Goal: Task Accomplishment & Management: Use online tool/utility

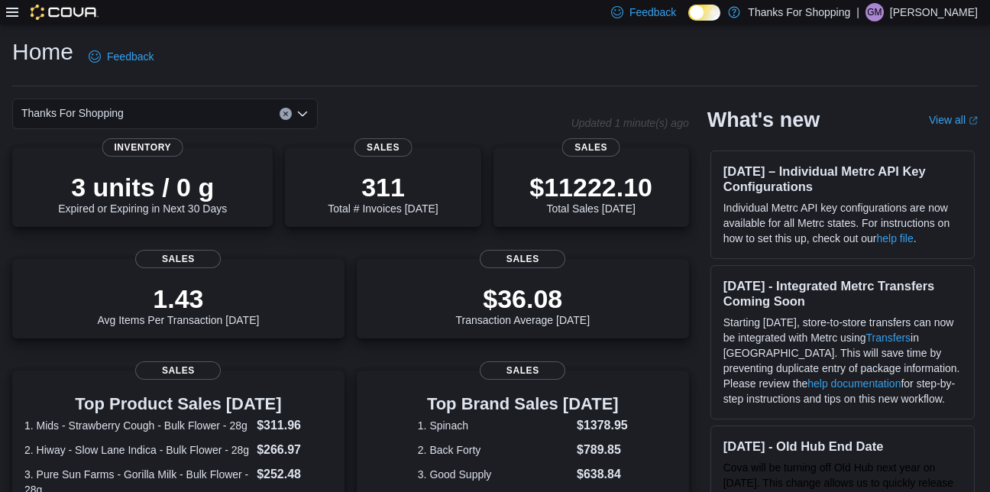
click at [15, 17] on icon at bounding box center [12, 12] width 12 height 9
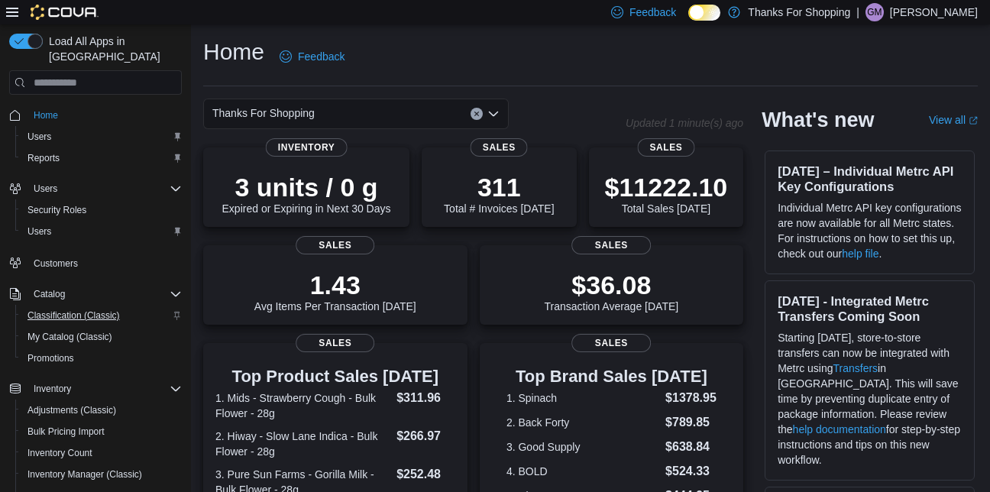
scroll to position [274, 0]
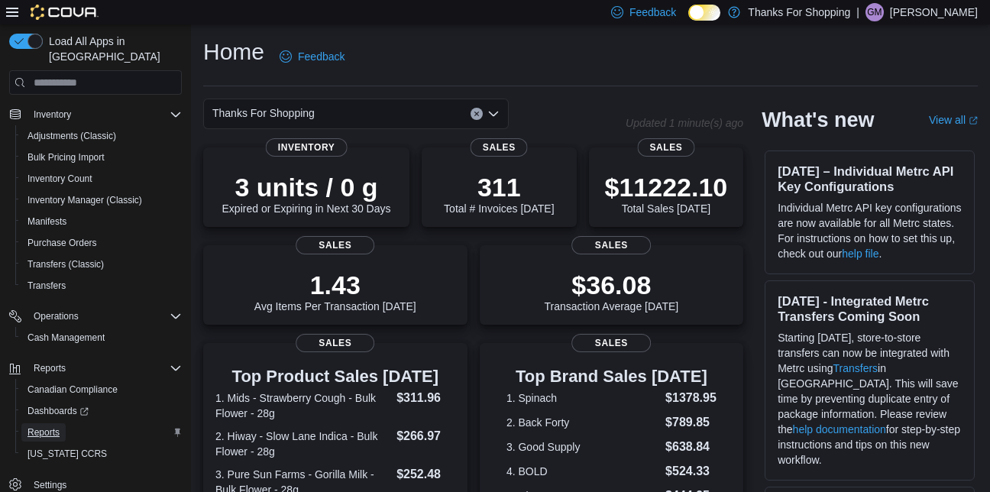
click at [53, 426] on span "Reports" at bounding box center [44, 432] width 32 height 12
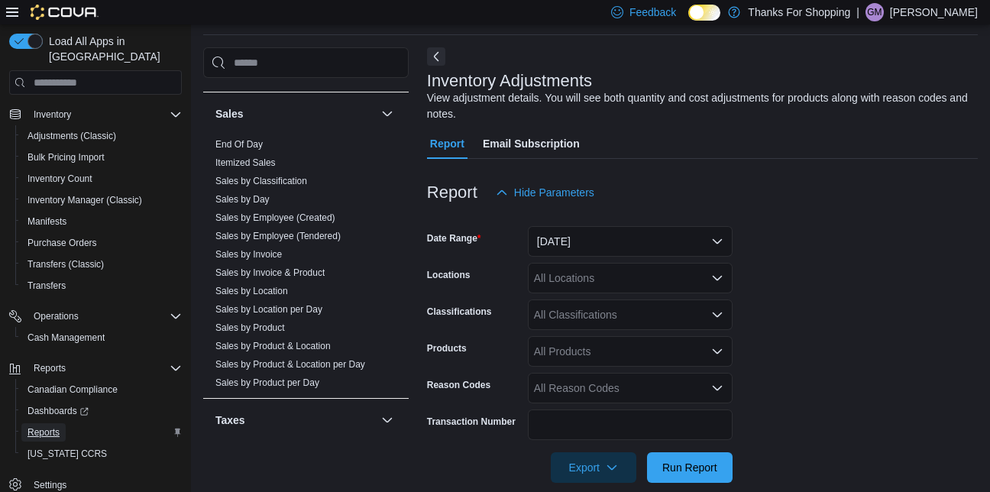
scroll to position [984, 0]
click at [249, 347] on link "Sales by Product & Location" at bounding box center [272, 345] width 115 height 11
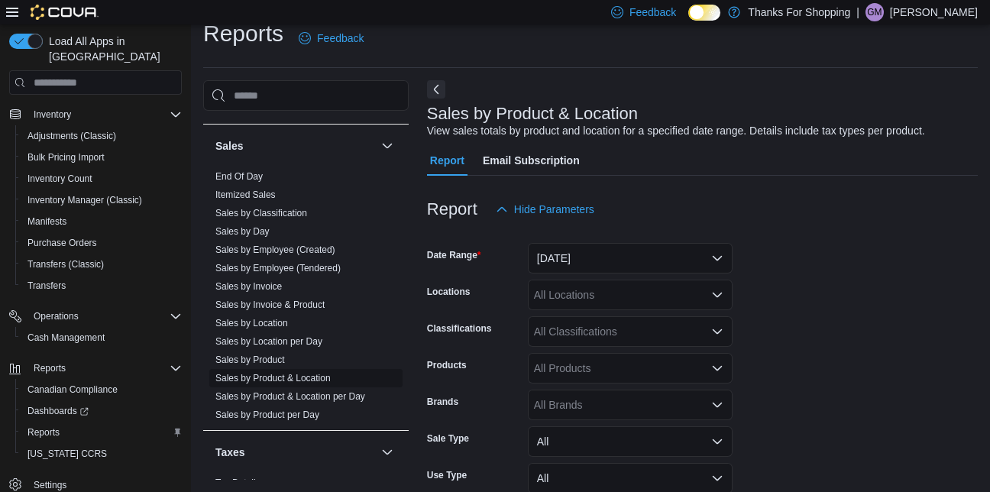
scroll to position [35, 0]
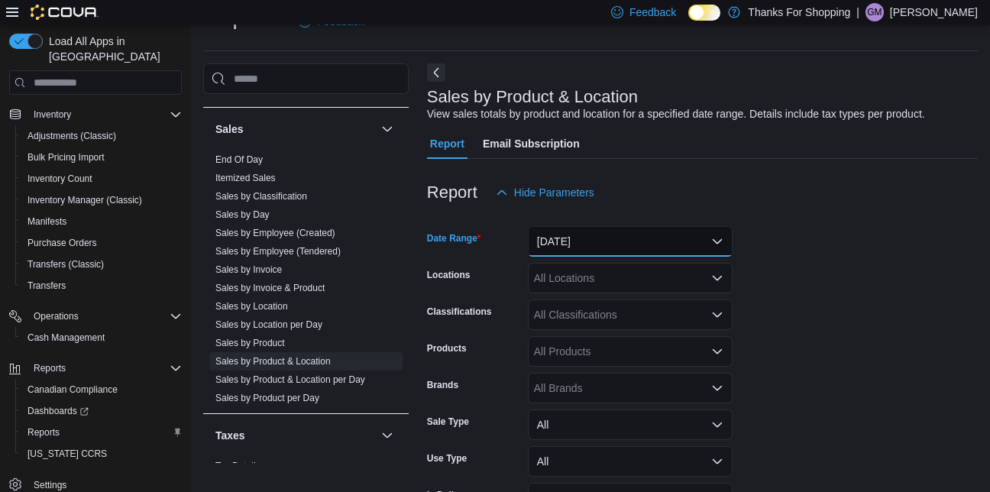
click at [689, 235] on button "[DATE]" at bounding box center [630, 241] width 205 height 31
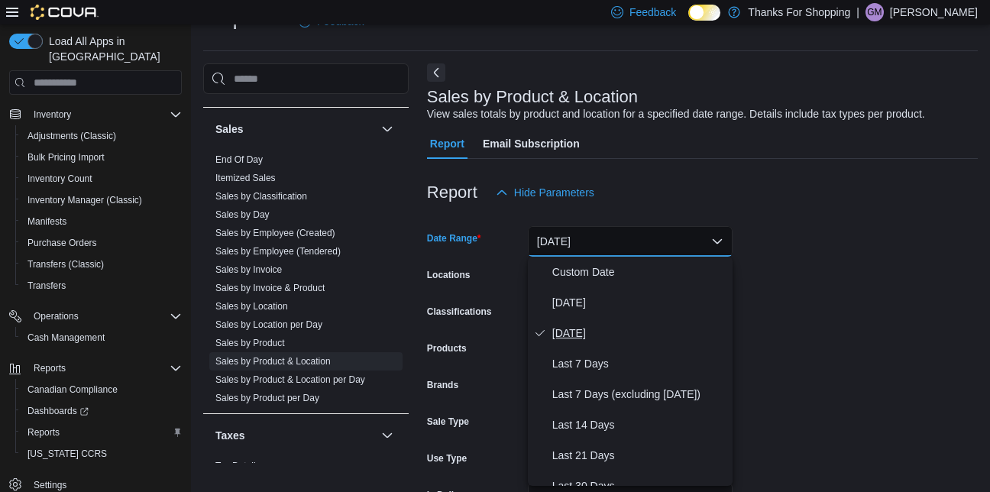
scroll to position [229, 0]
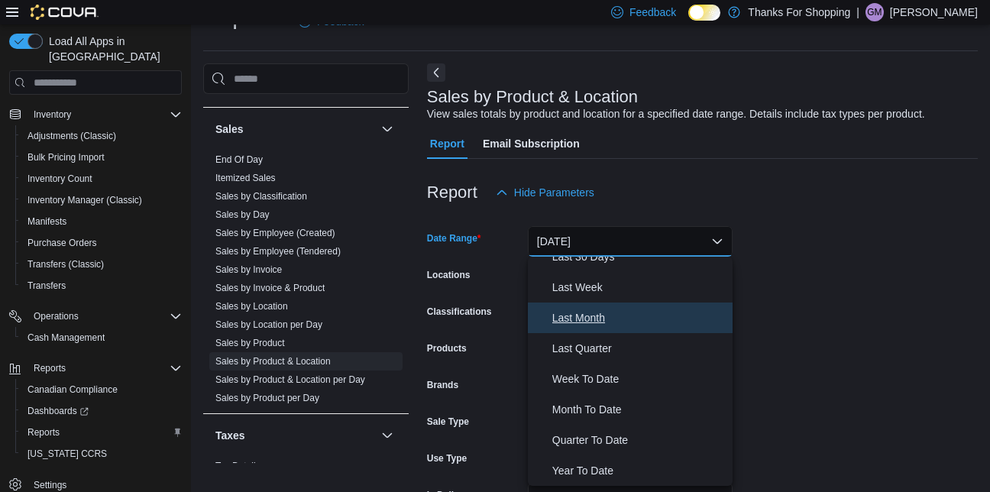
click at [578, 318] on span "Last Month" at bounding box center [639, 318] width 174 height 18
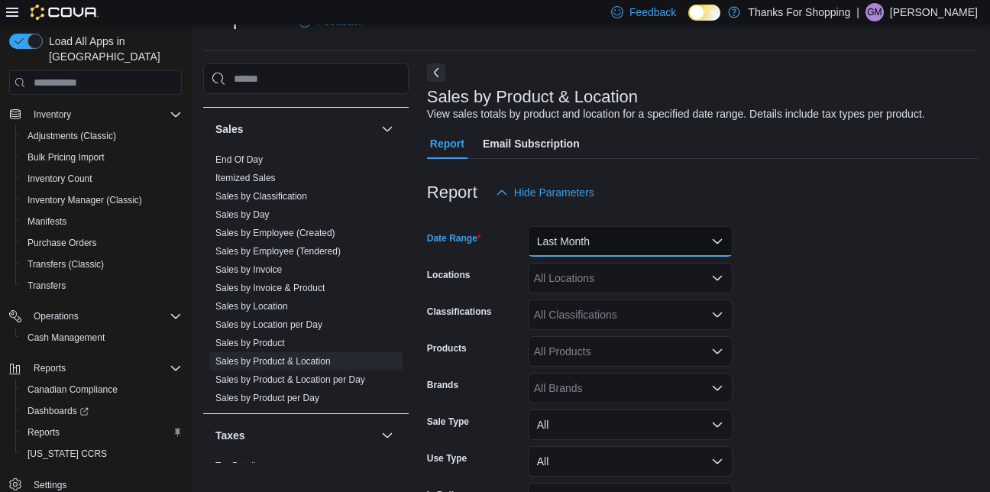
scroll to position [130, 0]
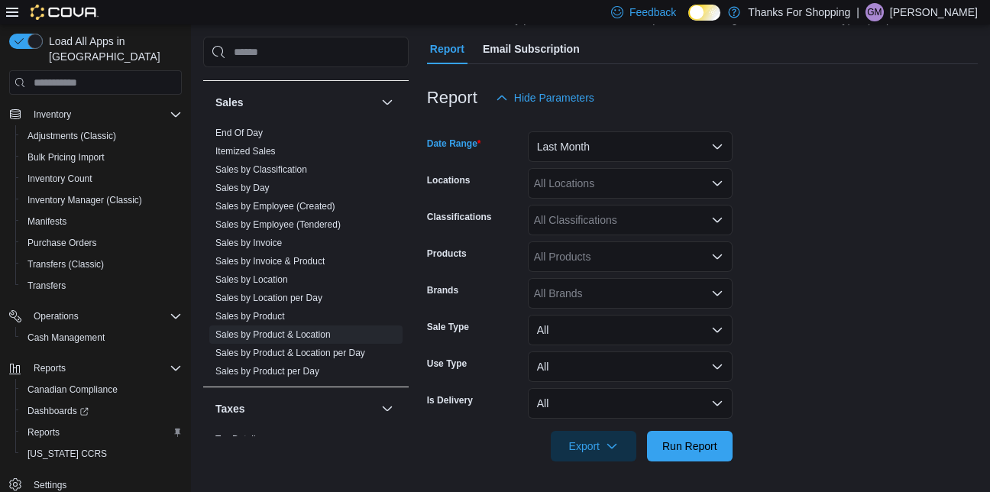
click at [601, 298] on div "All Brands" at bounding box center [630, 293] width 205 height 31
type input "*******"
click at [536, 318] on button "Spinach" at bounding box center [630, 320] width 205 height 22
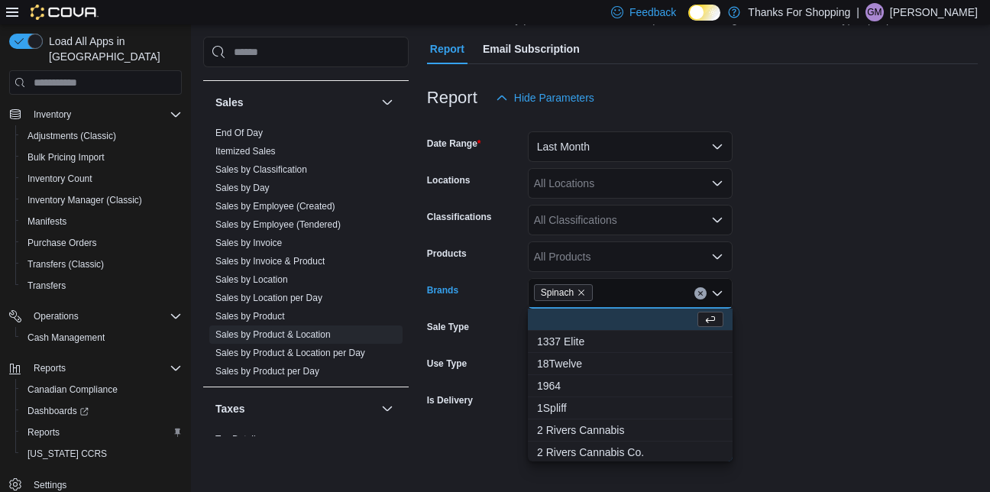
click at [875, 356] on form "Date Range Last Month Locations All Locations Classifications All Classificatio…" at bounding box center [702, 287] width 551 height 348
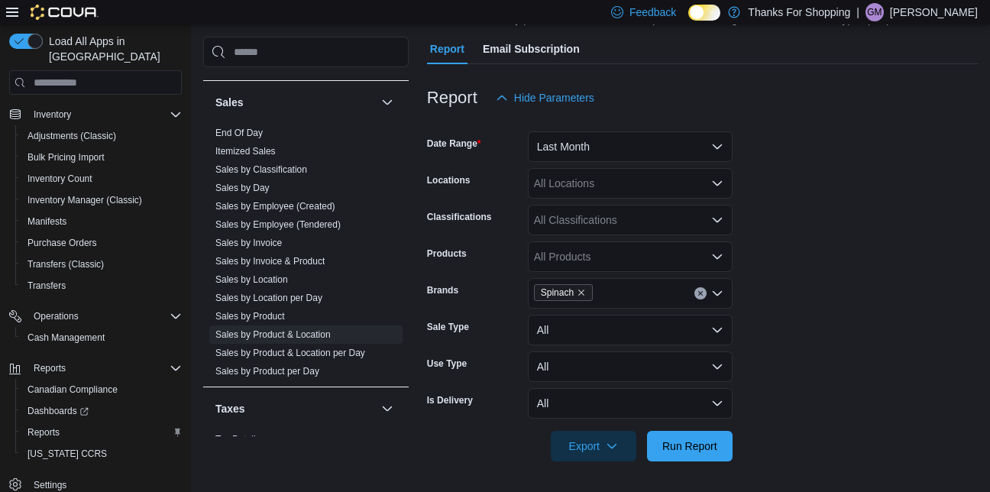
click at [649, 299] on div "Spinach" at bounding box center [630, 293] width 205 height 31
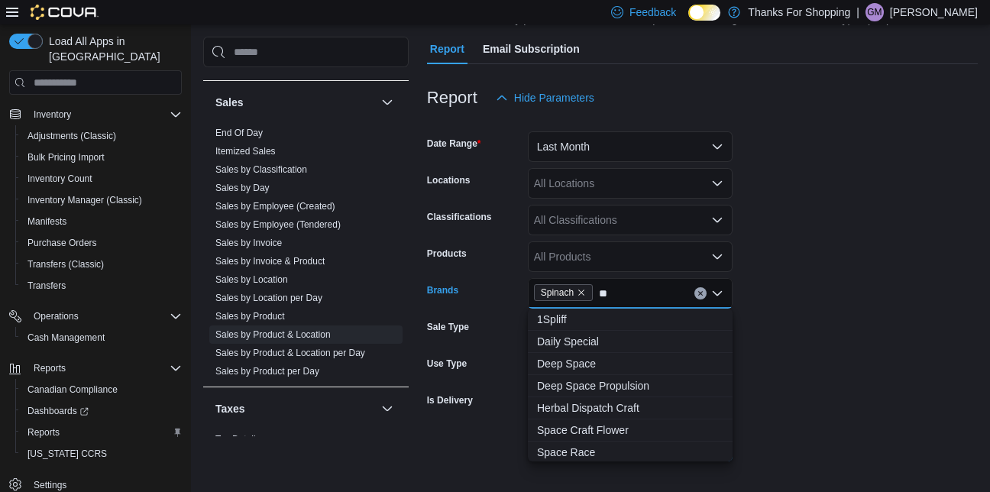
type input "*"
click at [816, 293] on form "Date Range Last Month Locations All Locations Classifications All Classificatio…" at bounding box center [702, 287] width 551 height 348
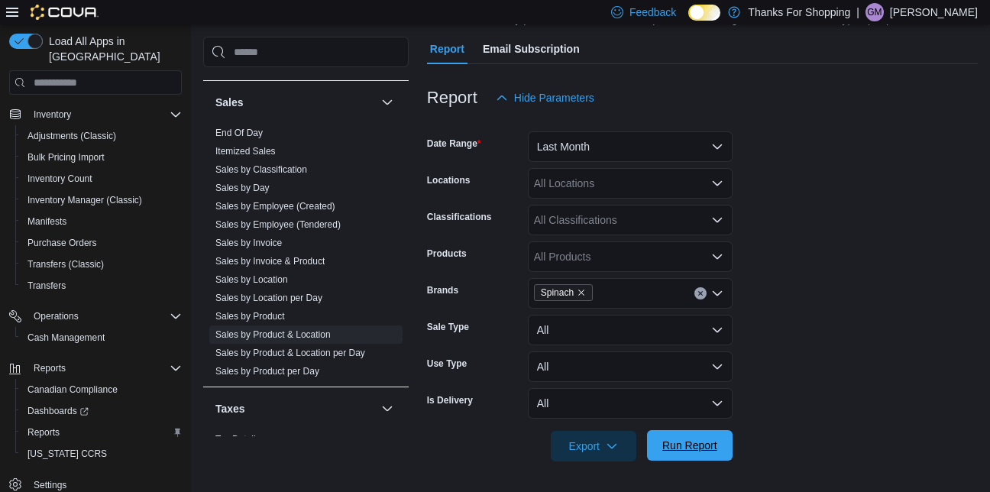
click at [707, 439] on span "Run Report" at bounding box center [689, 445] width 67 height 31
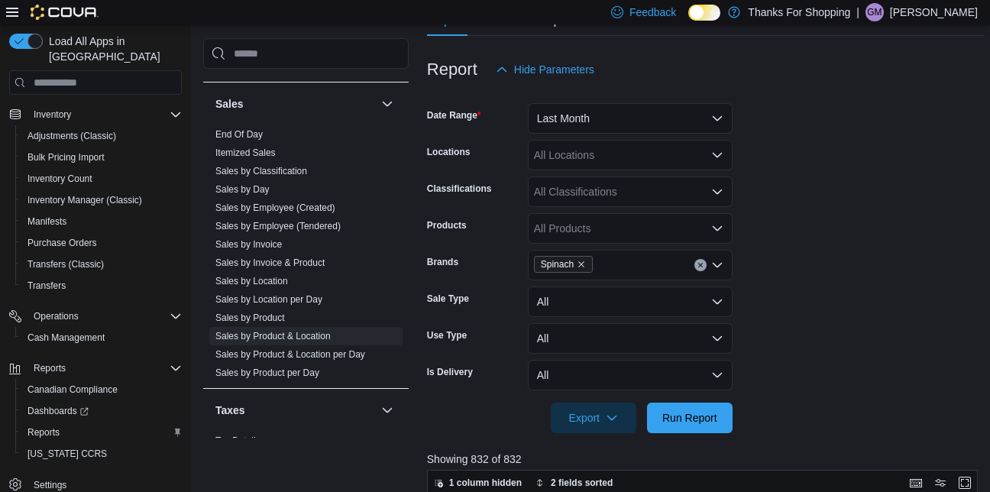
scroll to position [159, 0]
click at [268, 280] on link "Sales by Location" at bounding box center [251, 281] width 73 height 11
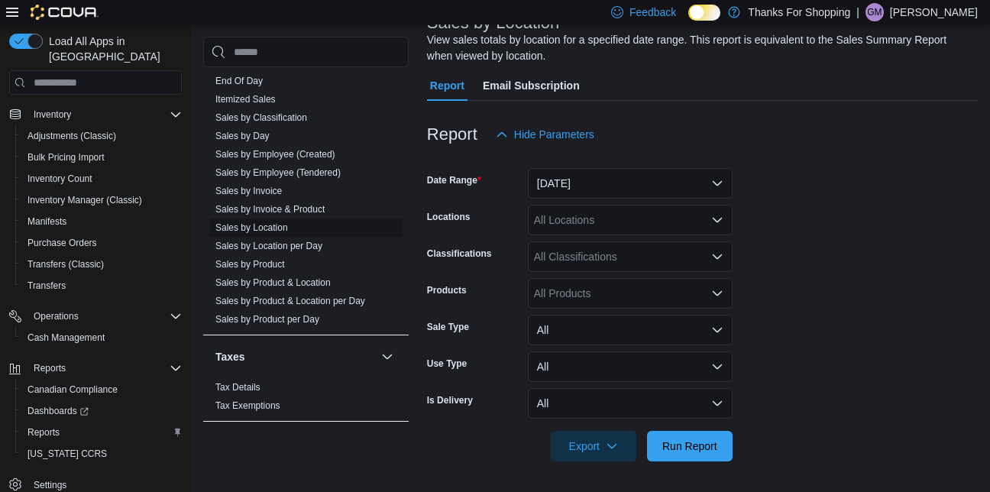
scroll to position [1037, 0]
click at [278, 283] on link "Sales by Product & Location" at bounding box center [272, 282] width 115 height 11
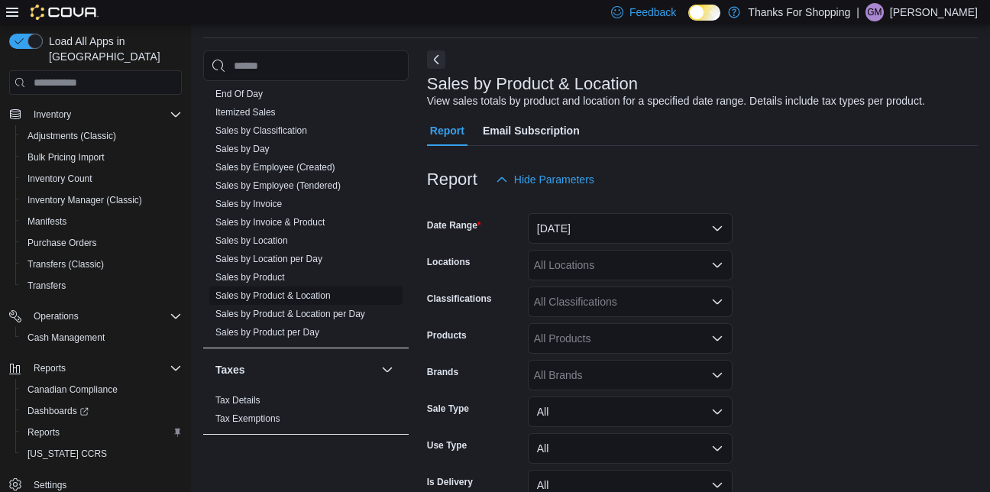
scroll to position [35, 0]
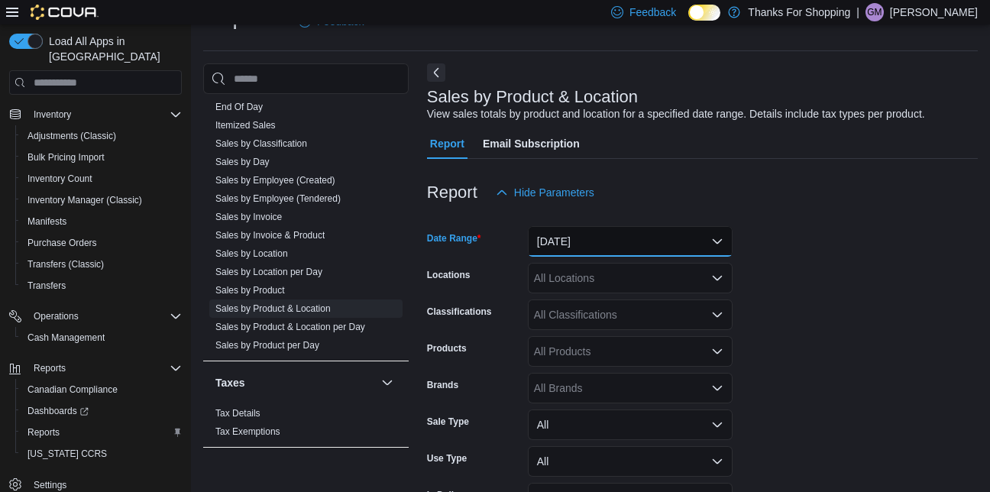
click at [647, 240] on button "[DATE]" at bounding box center [630, 241] width 205 height 31
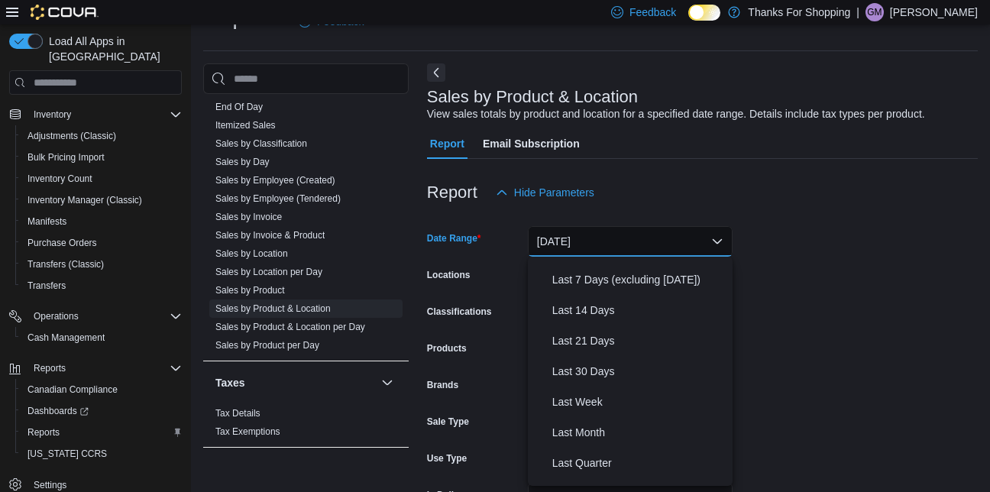
scroll to position [229, 0]
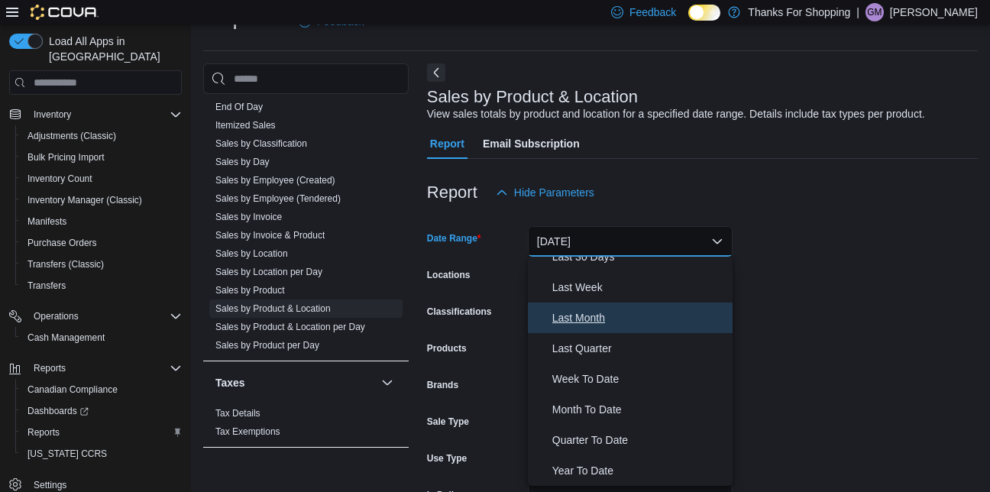
click at [575, 325] on span "Last Month" at bounding box center [639, 318] width 174 height 18
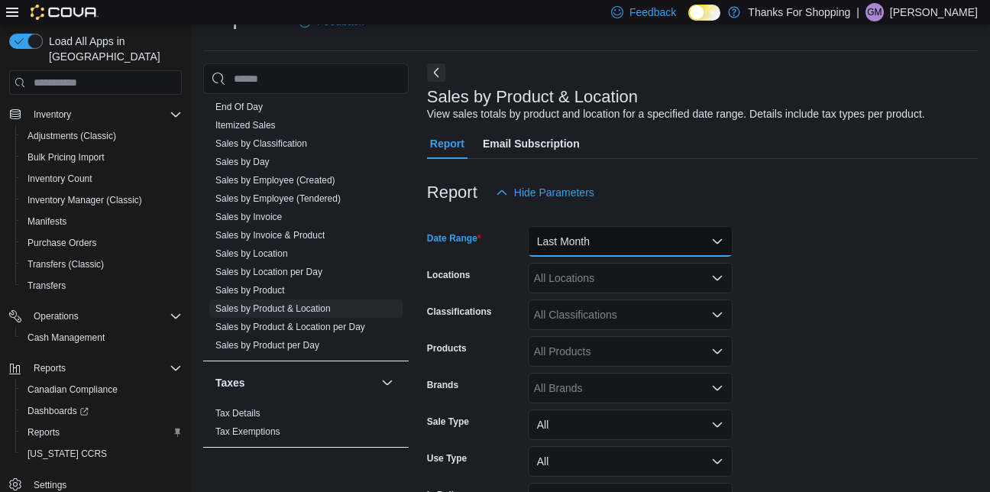
scroll to position [130, 0]
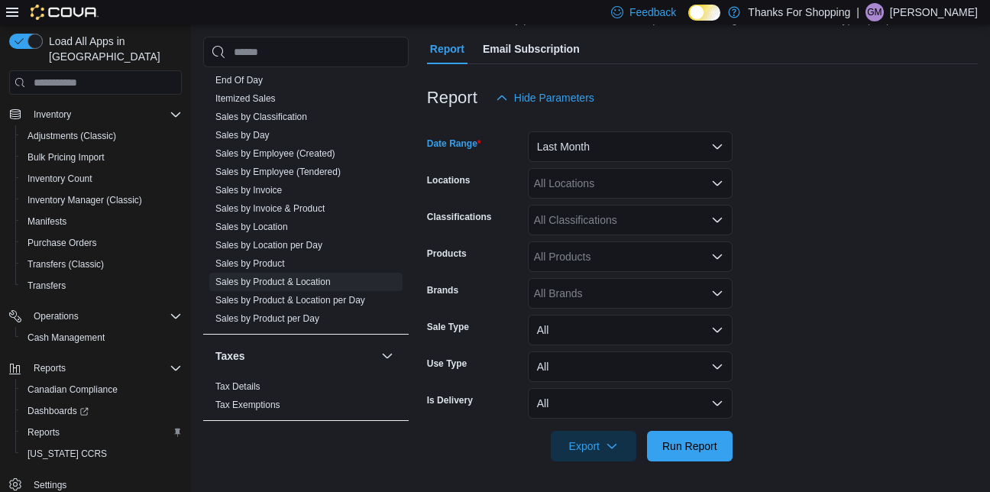
click at [620, 295] on div "All Brands" at bounding box center [630, 293] width 205 height 31
type input "*******"
click at [554, 311] on button "Spinach" at bounding box center [630, 320] width 205 height 22
click at [822, 280] on form "Date Range Last Month Locations All Locations Classifications All Classificatio…" at bounding box center [702, 287] width 551 height 348
click at [694, 442] on span "Run Report" at bounding box center [689, 445] width 55 height 15
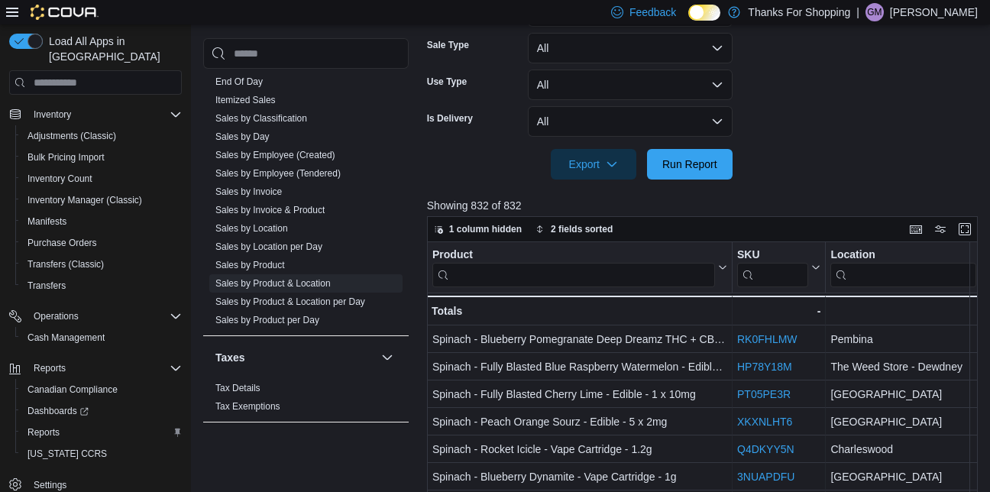
scroll to position [411, 0]
click at [580, 166] on span "Export" at bounding box center [593, 164] width 67 height 31
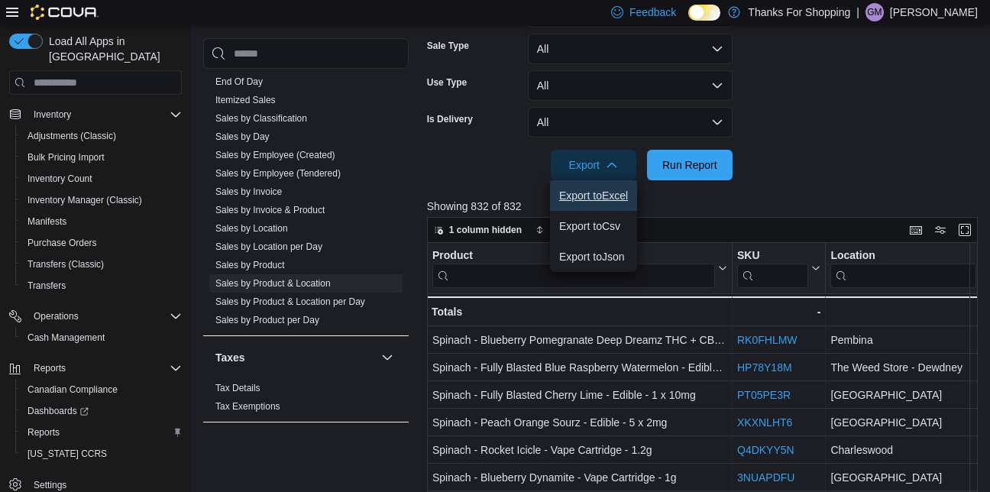
click at [589, 202] on span "Export to Excel" at bounding box center [593, 195] width 69 height 12
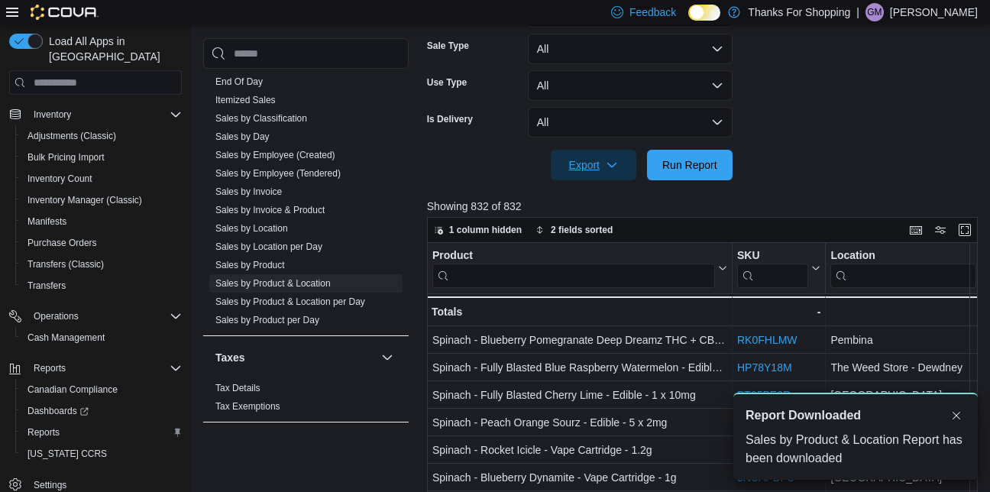
scroll to position [0, 0]
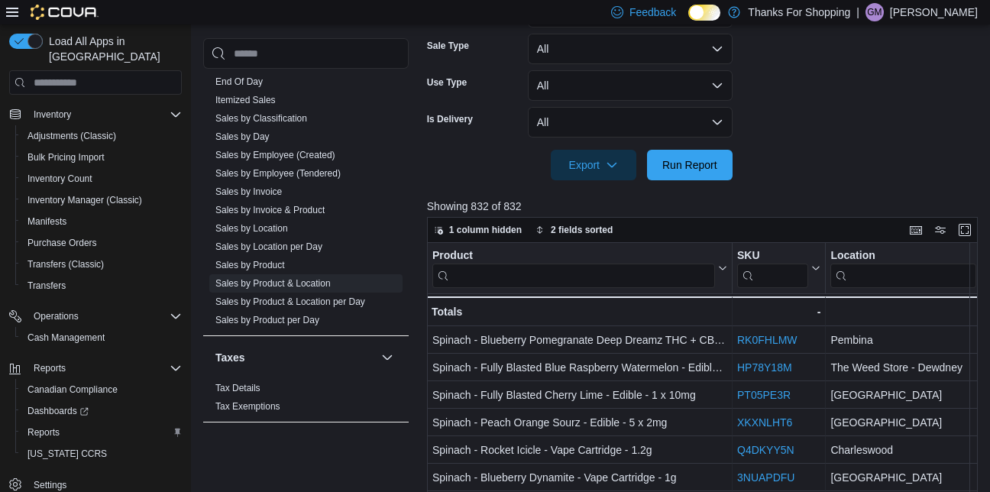
click at [924, 131] on form "Date Range Last Month Locations All Locations Classifications All Classificatio…" at bounding box center [705, 6] width 557 height 348
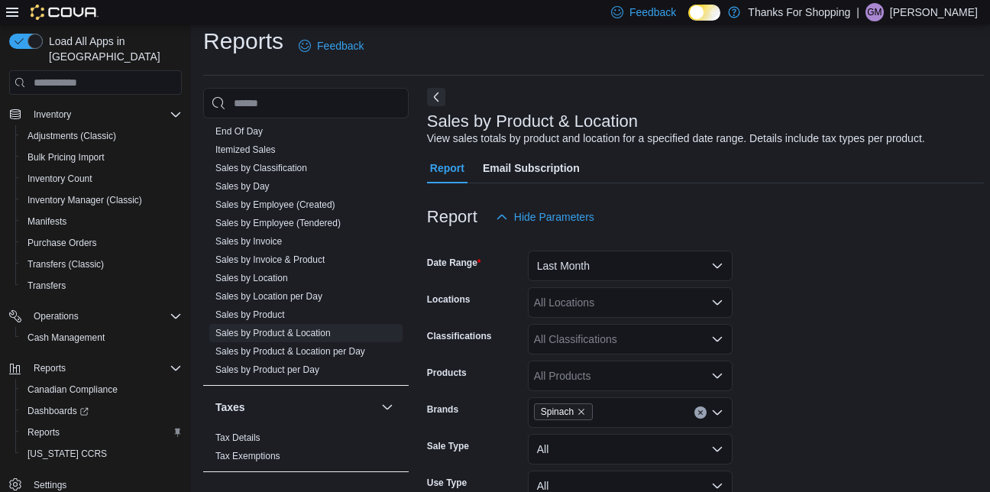
scroll to position [10, 0]
click at [619, 270] on button "Last Month" at bounding box center [630, 266] width 205 height 31
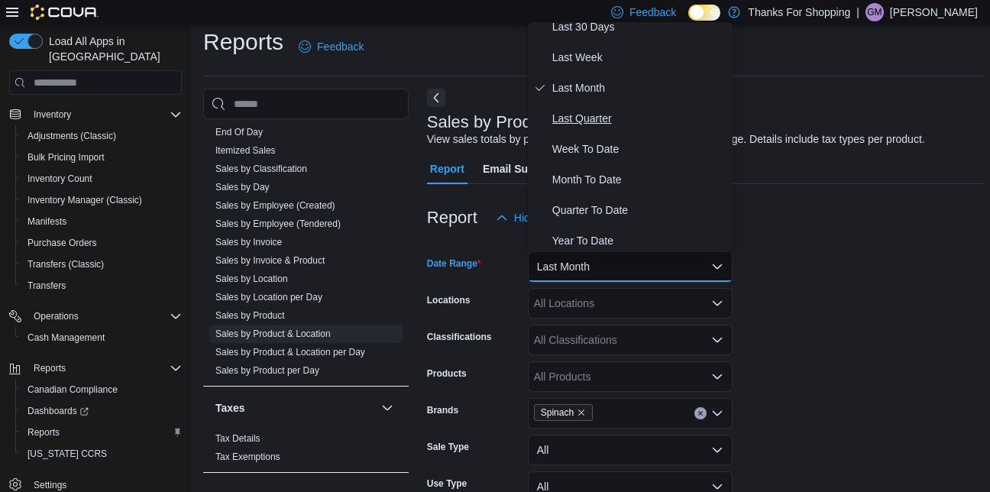
scroll to position [229, 0]
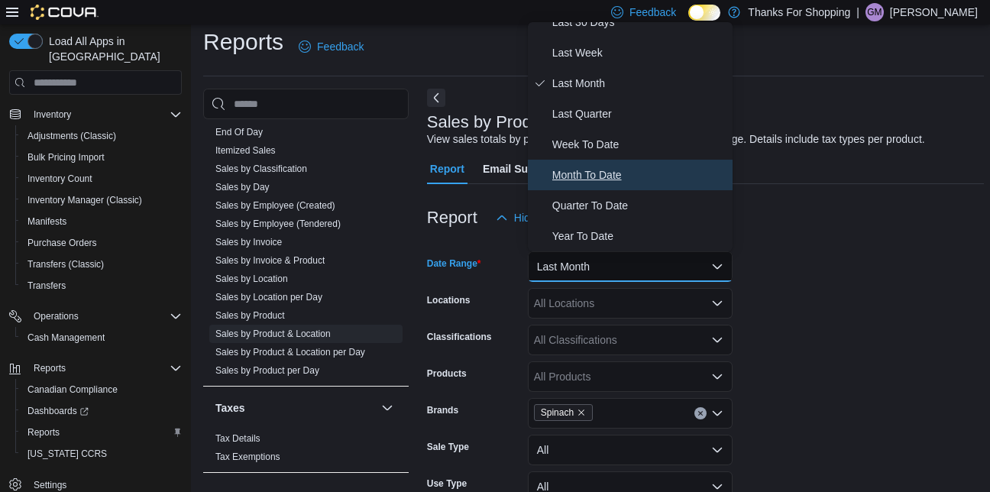
click at [584, 172] on span "Month To Date" at bounding box center [639, 175] width 174 height 18
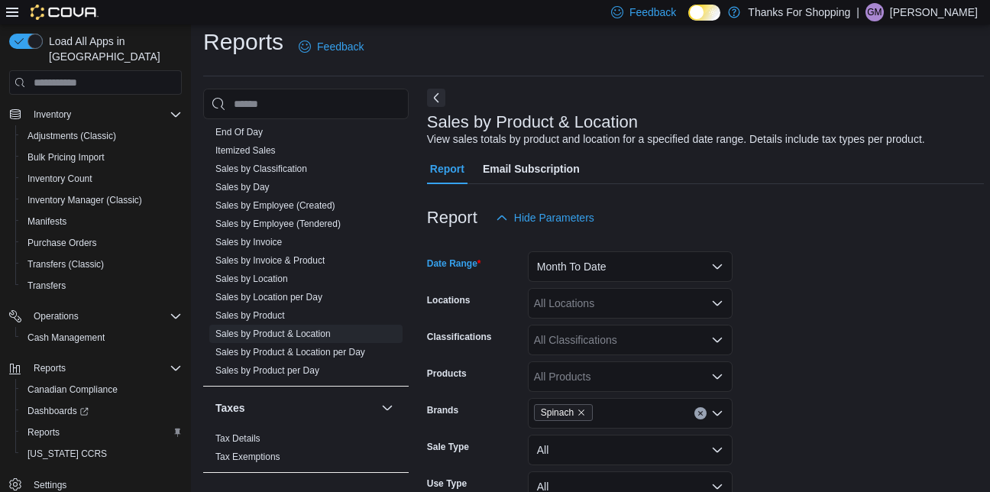
click at [782, 245] on div at bounding box center [705, 242] width 557 height 18
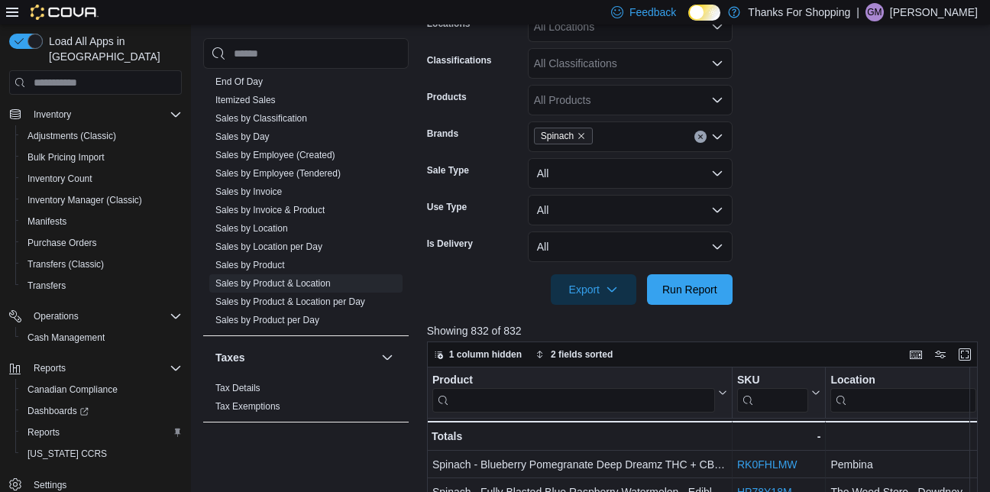
scroll to position [287, 0]
click at [680, 289] on span "Run Report" at bounding box center [689, 288] width 55 height 15
click at [585, 284] on span "Export" at bounding box center [593, 289] width 67 height 31
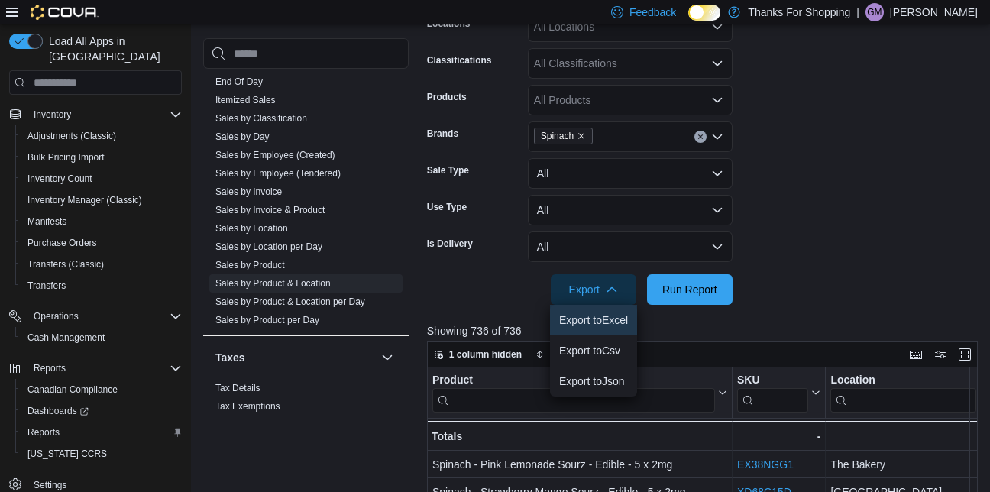
click at [584, 316] on span "Export to Excel" at bounding box center [593, 320] width 69 height 12
